Goal: Information Seeking & Learning: Learn about a topic

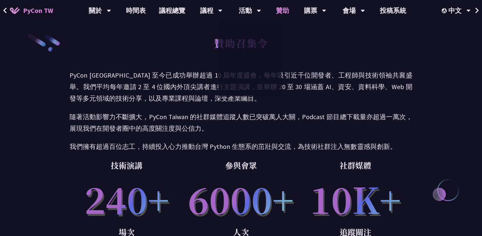
click at [285, 7] on link "贊助" at bounding box center [282, 10] width 26 height 21
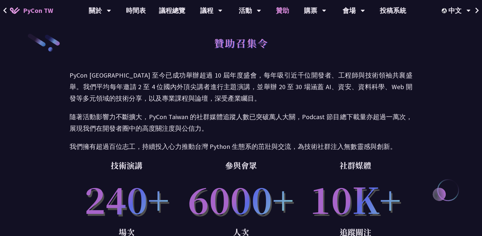
click at [281, 15] on link "贊助" at bounding box center [282, 10] width 26 height 21
click at [280, 15] on link "贊助" at bounding box center [282, 10] width 26 height 21
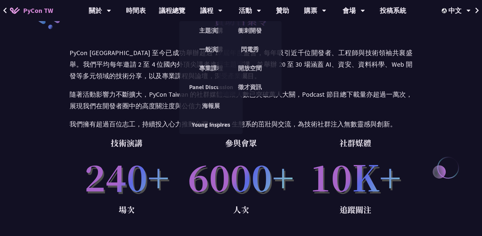
scroll to position [25, 0]
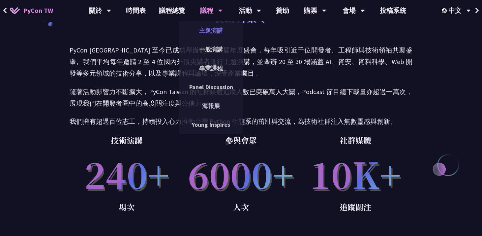
click at [212, 23] on link "主題演講" at bounding box center [210, 30] width 63 height 15
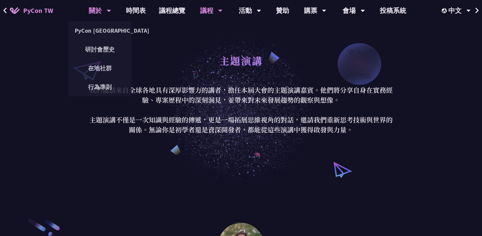
click at [100, 10] on div "關於" at bounding box center [100, 10] width 22 height 21
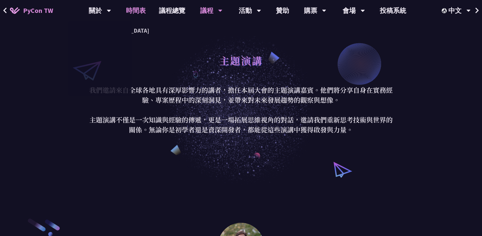
click at [136, 13] on link "時間表" at bounding box center [135, 10] width 33 height 21
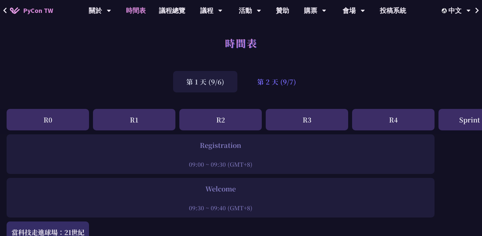
click at [273, 85] on div "第 2 天 (9/7)" at bounding box center [276, 81] width 65 height 21
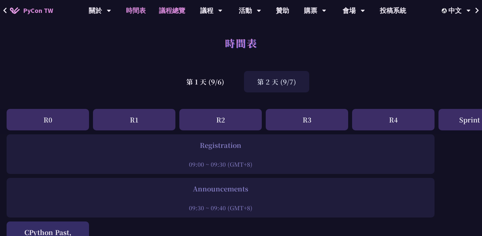
click at [170, 9] on link "議程總覽" at bounding box center [172, 10] width 40 height 21
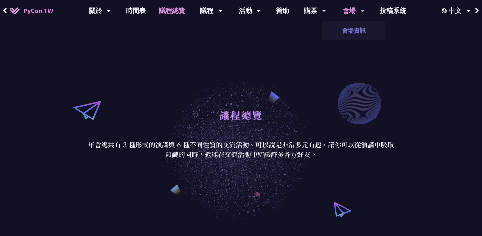
click at [354, 28] on link "會場資訊" at bounding box center [353, 30] width 63 height 15
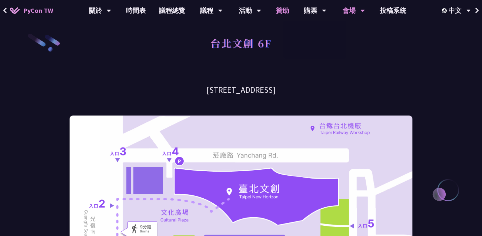
click at [281, 9] on link "贊助" at bounding box center [282, 10] width 26 height 21
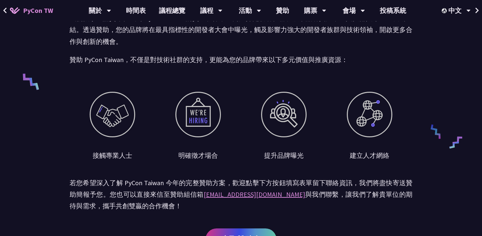
scroll to position [295, 0]
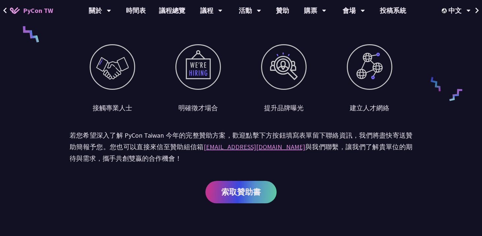
click at [268, 104] on div "提升品牌曝光" at bounding box center [284, 108] width 40 height 10
click at [280, 80] on div at bounding box center [284, 67] width 46 height 46
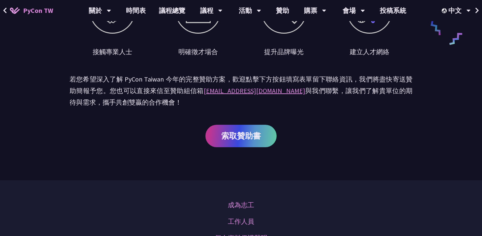
scroll to position [329, 0]
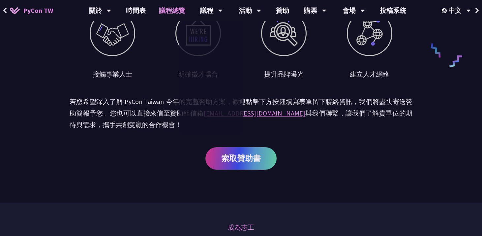
click at [179, 12] on link "議程總覽" at bounding box center [172, 10] width 40 height 21
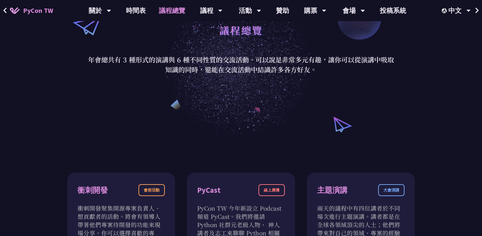
scroll to position [85, 0]
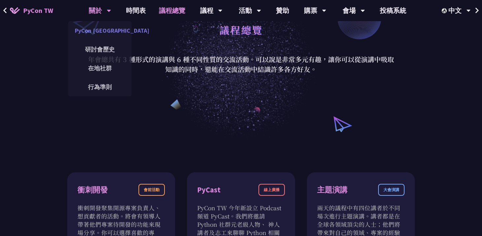
click at [110, 33] on link "PyCon [GEOGRAPHIC_DATA]" at bounding box center [99, 30] width 63 height 15
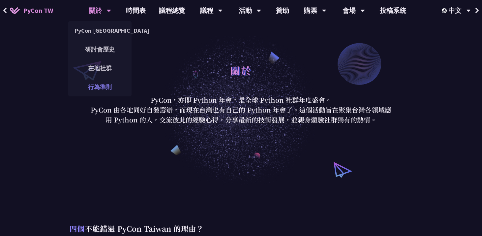
click at [98, 80] on link "行為準則" at bounding box center [99, 86] width 63 height 15
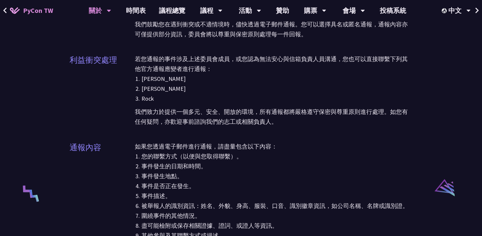
scroll to position [1270, 0]
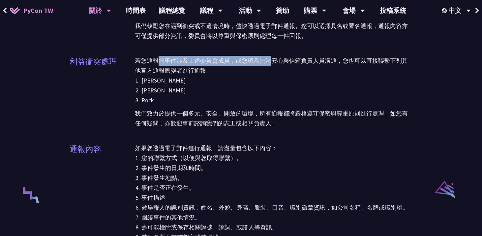
drag, startPoint x: 156, startPoint y: 51, endPoint x: 274, endPoint y: 53, distance: 117.7
click at [274, 56] on p "若您通報的事件涉及上述委員會成員，或您認為無法安心與信箱負責人員溝通，您也可以直接聯繫下列其他官方通報應變者進行通報：" at bounding box center [274, 66] width 278 height 20
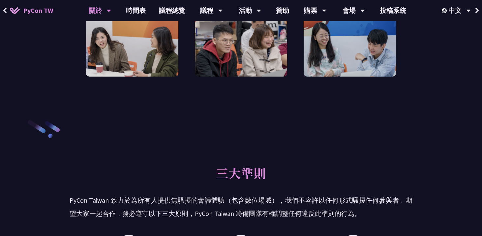
scroll to position [0, 0]
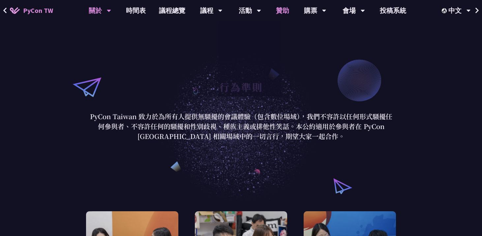
click at [279, 10] on link "贊助" at bounding box center [282, 10] width 26 height 21
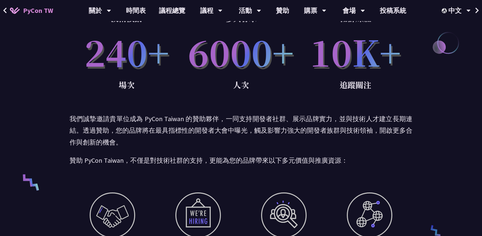
scroll to position [265, 0]
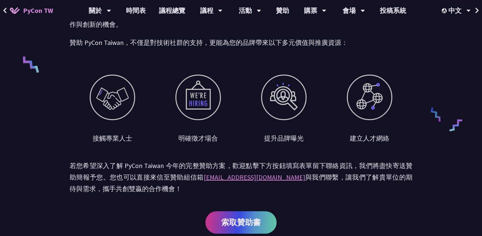
click at [360, 97] on div at bounding box center [370, 98] width 46 height 46
click at [297, 127] on div "提升品牌曝光" at bounding box center [284, 109] width 86 height 69
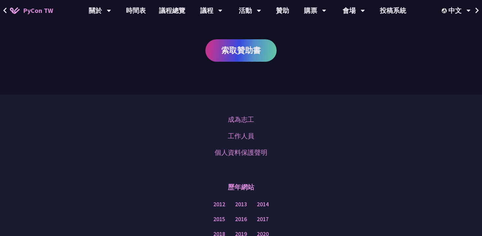
scroll to position [540, 0]
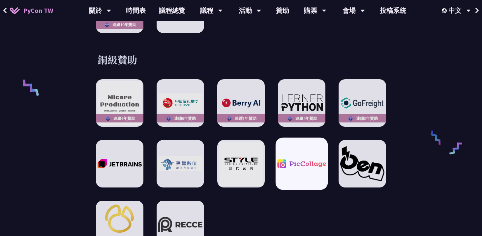
scroll to position [258, 0]
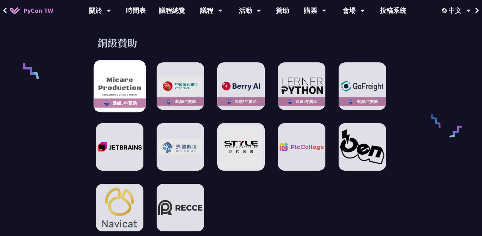
click at [121, 97] on img at bounding box center [119, 86] width 48 height 48
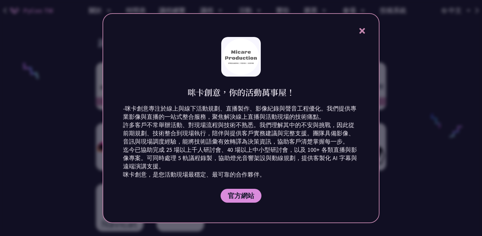
click at [73, 89] on div at bounding box center [241, 118] width 482 height 236
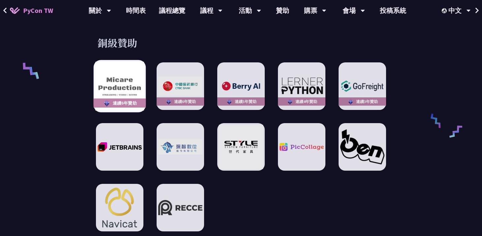
scroll to position [212, 0]
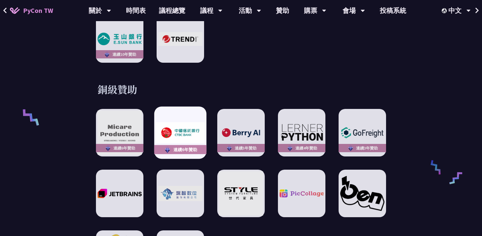
click at [202, 127] on img at bounding box center [180, 132] width 48 height 21
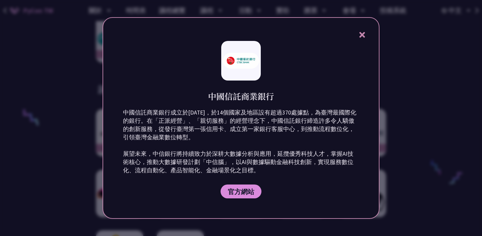
click at [76, 98] on div at bounding box center [241, 118] width 482 height 236
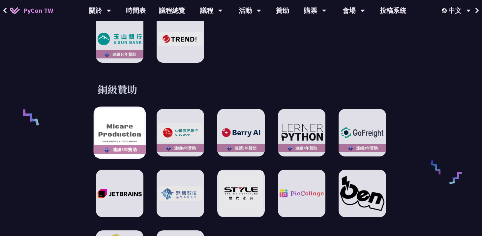
click at [102, 122] on img at bounding box center [119, 132] width 48 height 48
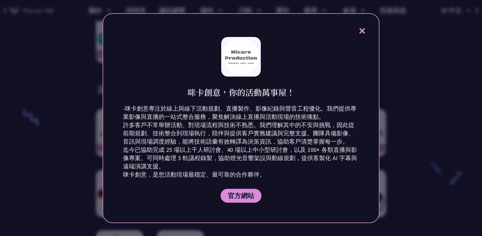
click at [90, 122] on div at bounding box center [241, 118] width 482 height 236
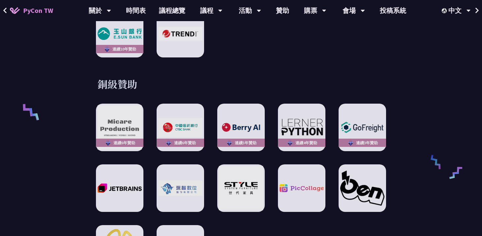
scroll to position [268, 0]
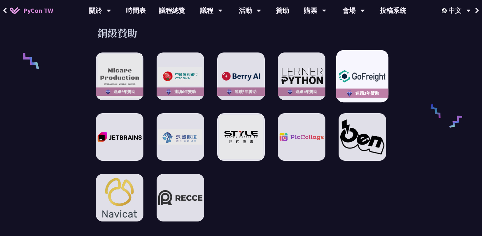
click at [350, 83] on img at bounding box center [362, 76] width 48 height 17
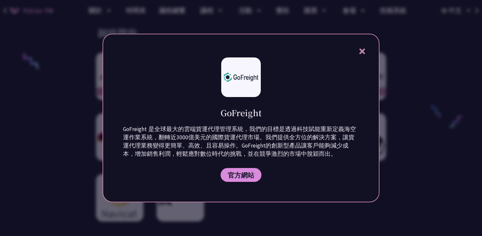
click at [363, 48] on icon at bounding box center [362, 51] width 8 height 8
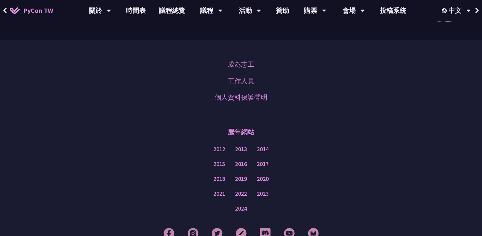
scroll to position [817, 0]
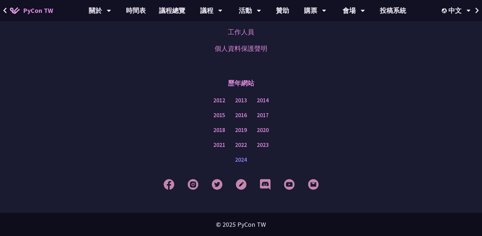
click at [245, 161] on link "2024" at bounding box center [241, 160] width 12 height 8
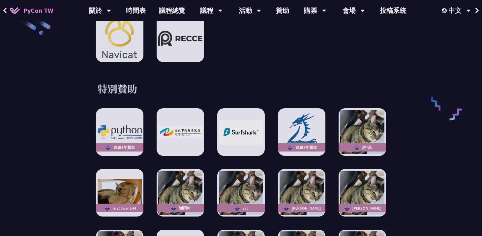
scroll to position [1132, 0]
